Goal: Information Seeking & Learning: Learn about a topic

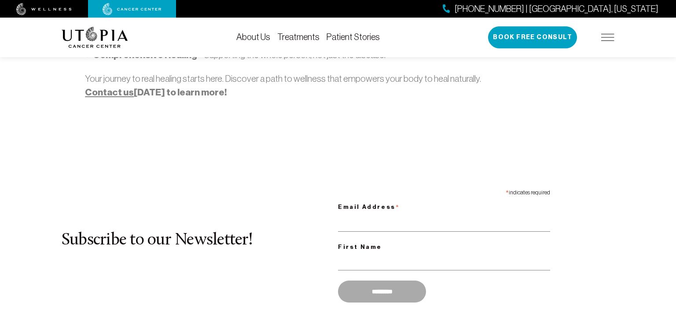
scroll to position [735, 0]
click at [461, 197] on label "Email Address *" at bounding box center [444, 205] width 212 height 16
click at [461, 213] on input "Email Address *" at bounding box center [444, 222] width 212 height 18
type input "**********"
type input "*********"
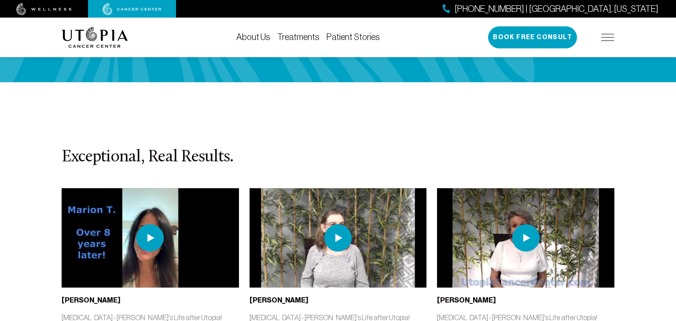
scroll to position [1901, 0]
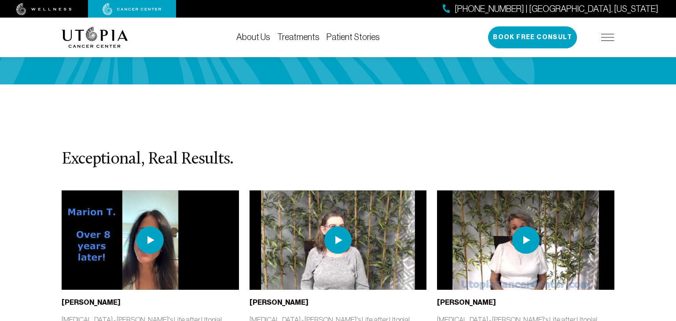
click at [145, 227] on img at bounding box center [149, 240] width 27 height 27
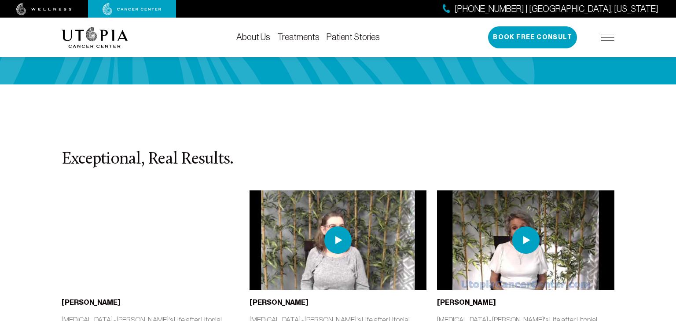
click at [302, 36] on link "Treatments" at bounding box center [298, 37] width 42 height 10
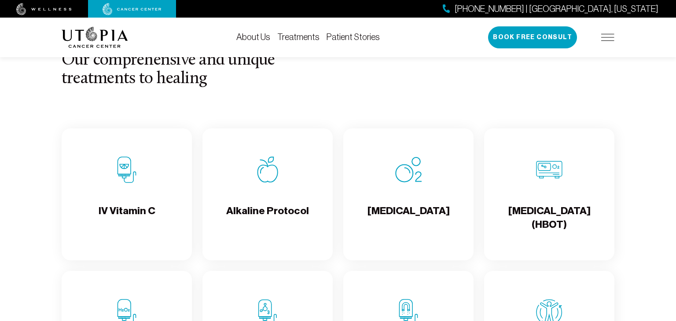
scroll to position [827, 0]
click at [279, 223] on h4 "Alkaline Protocol" at bounding box center [267, 218] width 83 height 29
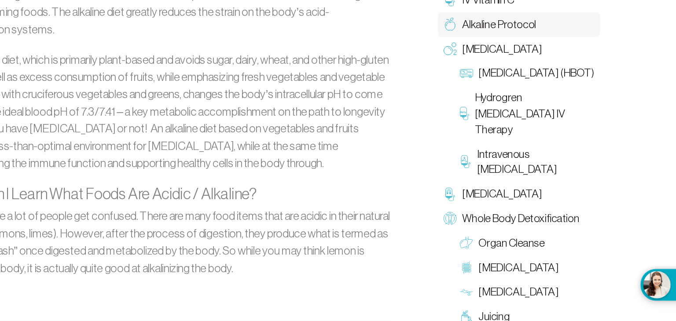
scroll to position [585, 0]
click at [519, 79] on span "Alkaline Protocol" at bounding box center [532, 82] width 59 height 13
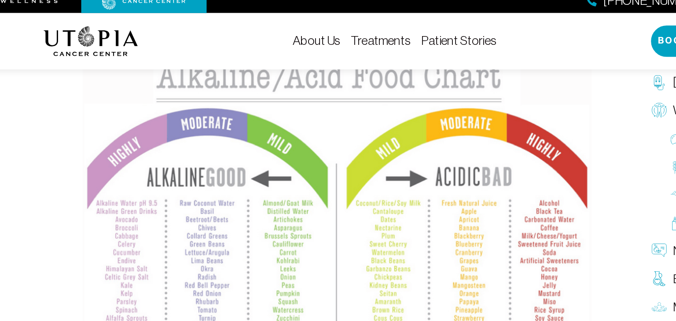
scroll to position [863, 0]
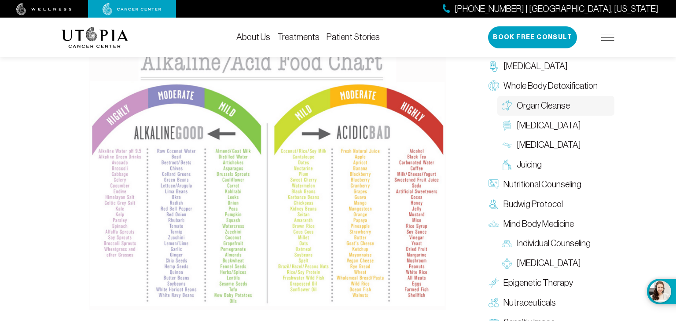
click at [537, 110] on span "Organ Cleanse" at bounding box center [542, 105] width 53 height 13
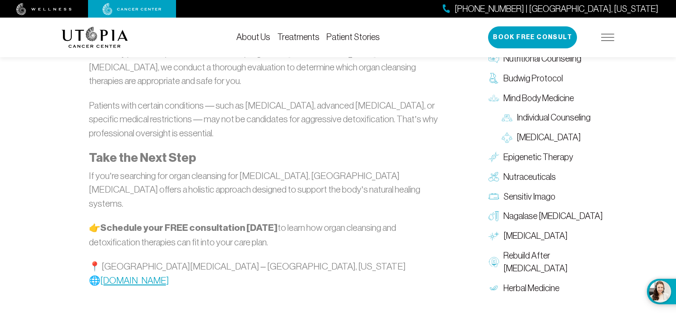
scroll to position [1524, 0]
click at [515, 209] on span "Nagalase [MEDICAL_DATA]" at bounding box center [552, 215] width 99 height 13
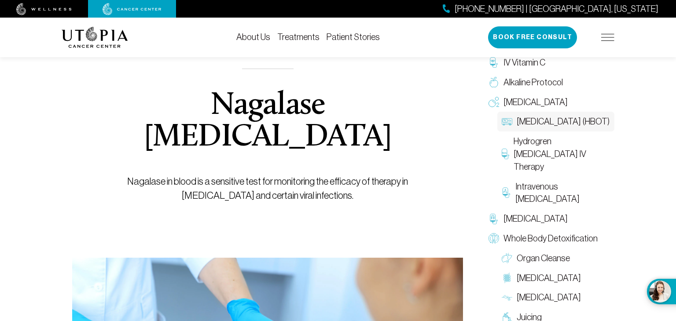
scroll to position [62, 0]
click at [546, 106] on span "[MEDICAL_DATA]" at bounding box center [535, 102] width 64 height 13
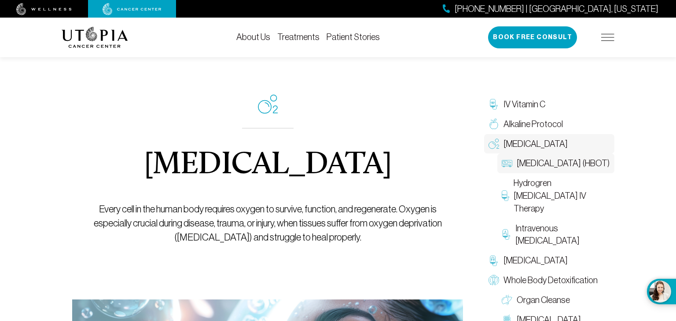
click at [536, 164] on span "[MEDICAL_DATA] (HBOT)" at bounding box center [562, 163] width 93 height 13
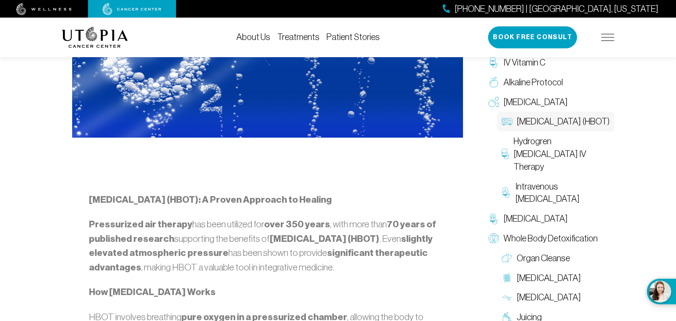
scroll to position [436, 0]
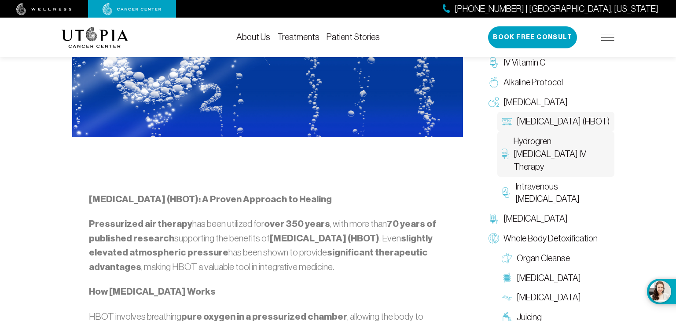
click at [529, 160] on span "Hydrogren [MEDICAL_DATA] IV Therapy" at bounding box center [561, 154] width 96 height 38
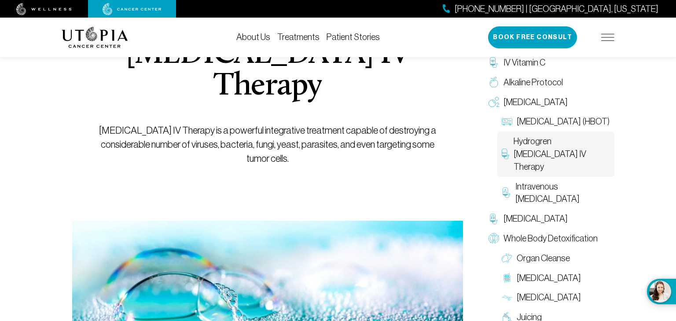
scroll to position [155, 0]
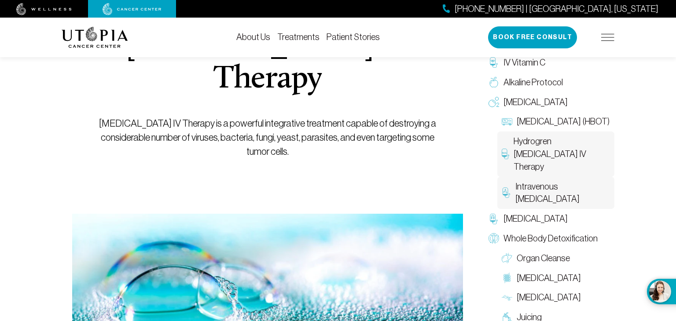
click at [535, 185] on span "Intravenous [MEDICAL_DATA]" at bounding box center [562, 193] width 95 height 26
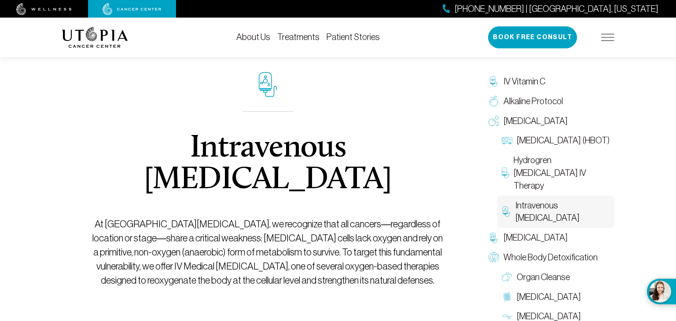
scroll to position [25, 0]
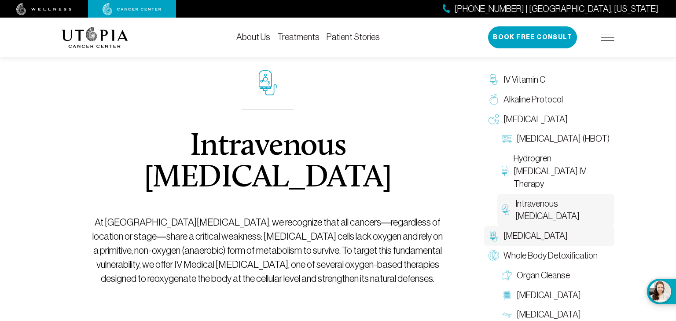
click at [529, 236] on span "[MEDICAL_DATA]" at bounding box center [535, 236] width 64 height 13
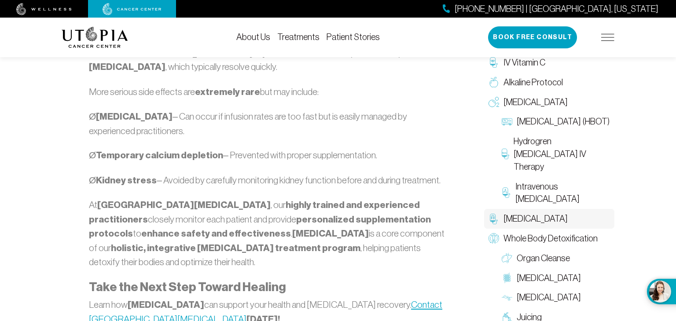
scroll to position [1026, 0]
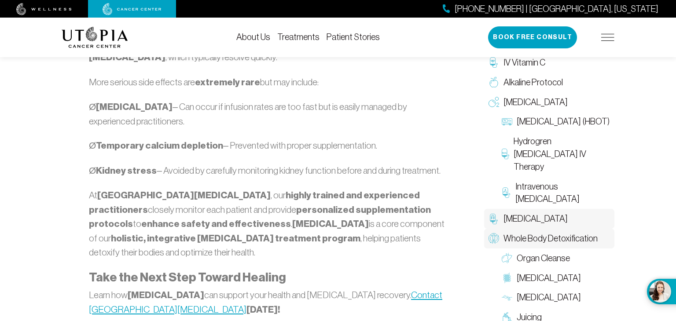
click at [548, 238] on span "Whole Body Detoxification" at bounding box center [550, 238] width 94 height 13
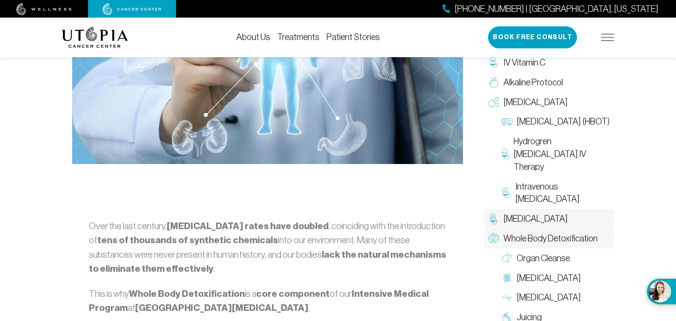
scroll to position [361, 0]
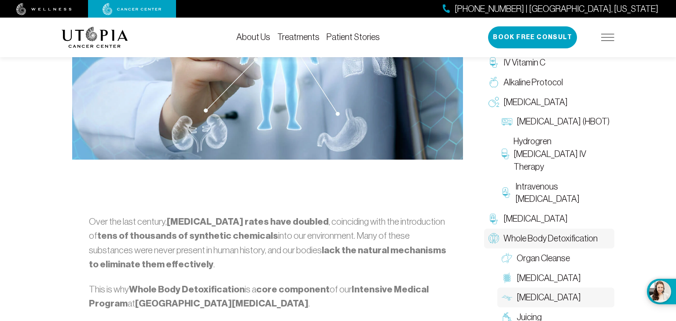
click at [541, 288] on link "[MEDICAL_DATA]" at bounding box center [555, 298] width 117 height 20
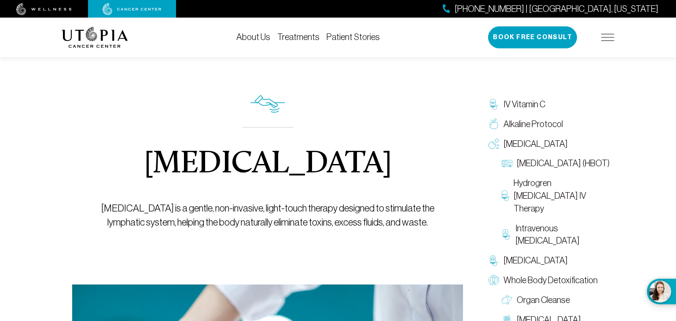
click at [297, 37] on link "Treatments" at bounding box center [298, 37] width 42 height 10
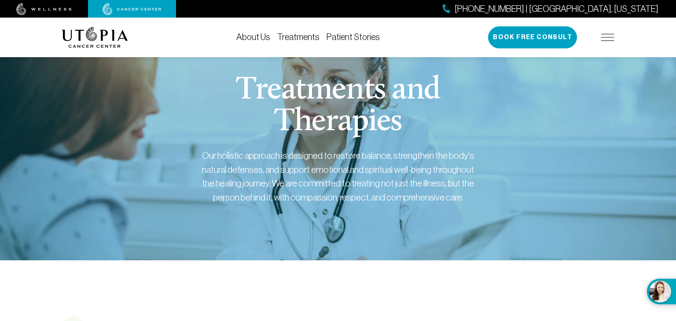
click at [57, 8] on img at bounding box center [43, 9] width 55 height 12
